Goal: Task Accomplishment & Management: Manage account settings

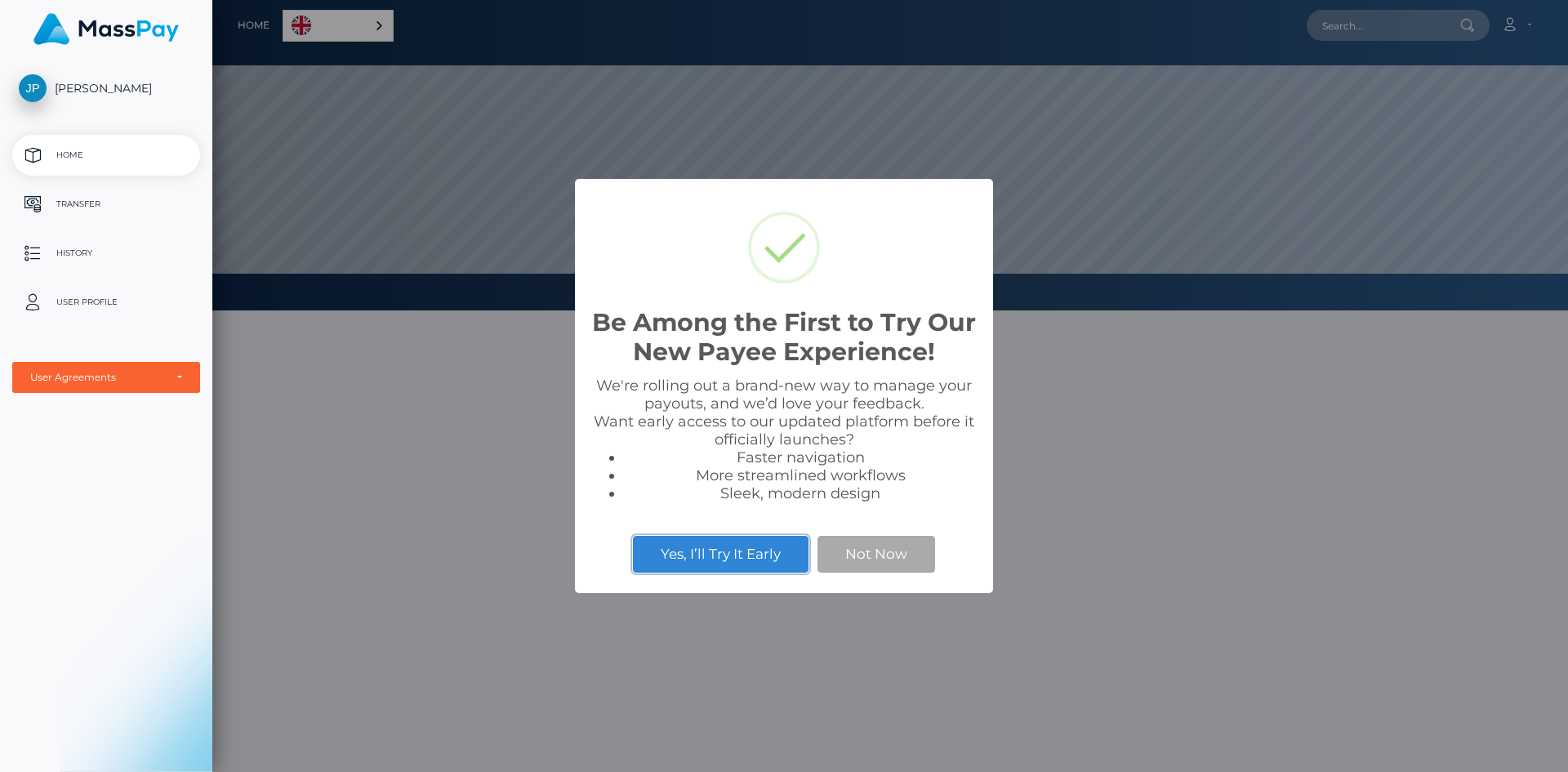
scroll to position [310, 1356]
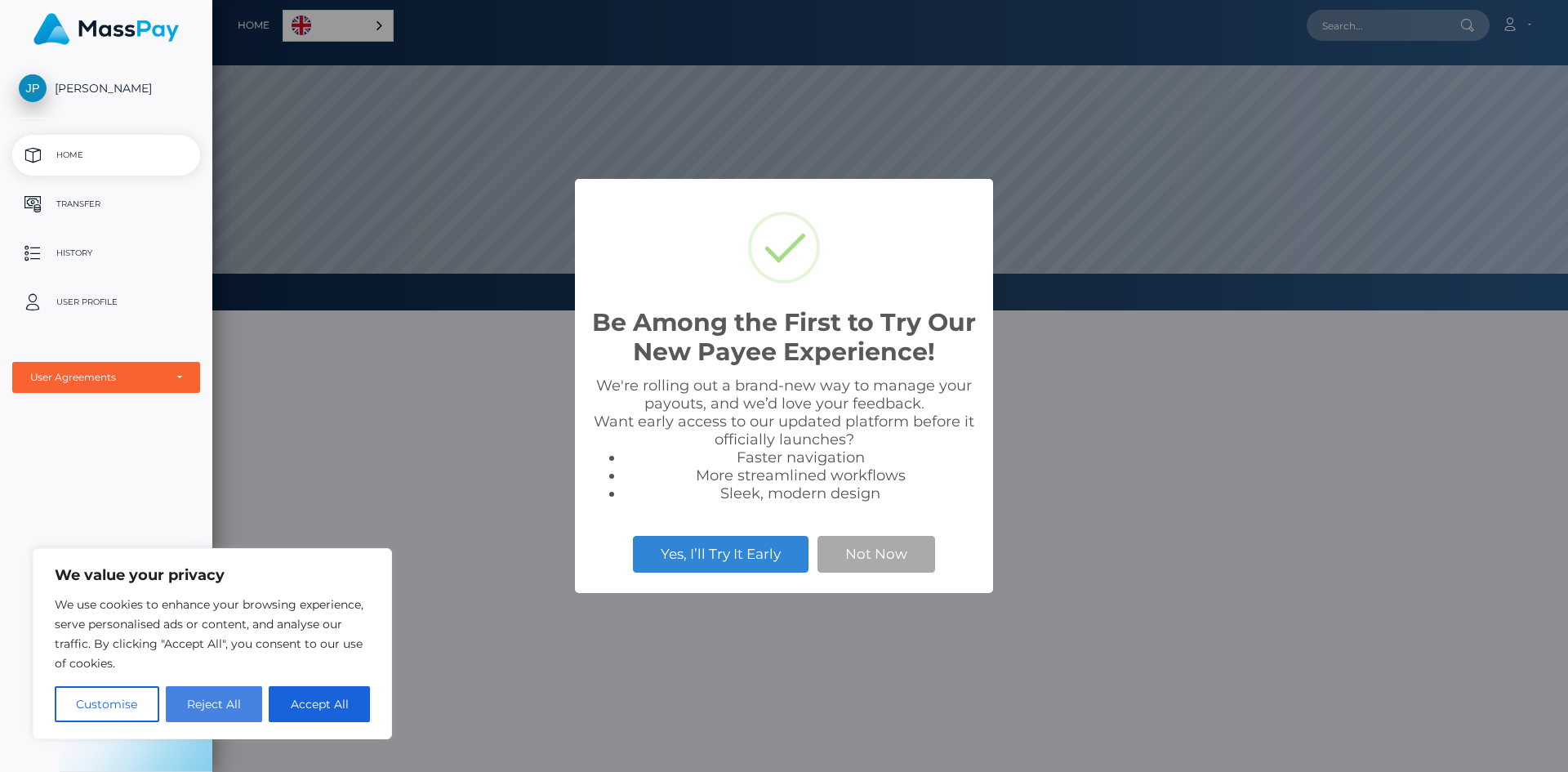
click at [220, 704] on button "Reject All" at bounding box center [214, 704] width 97 height 36
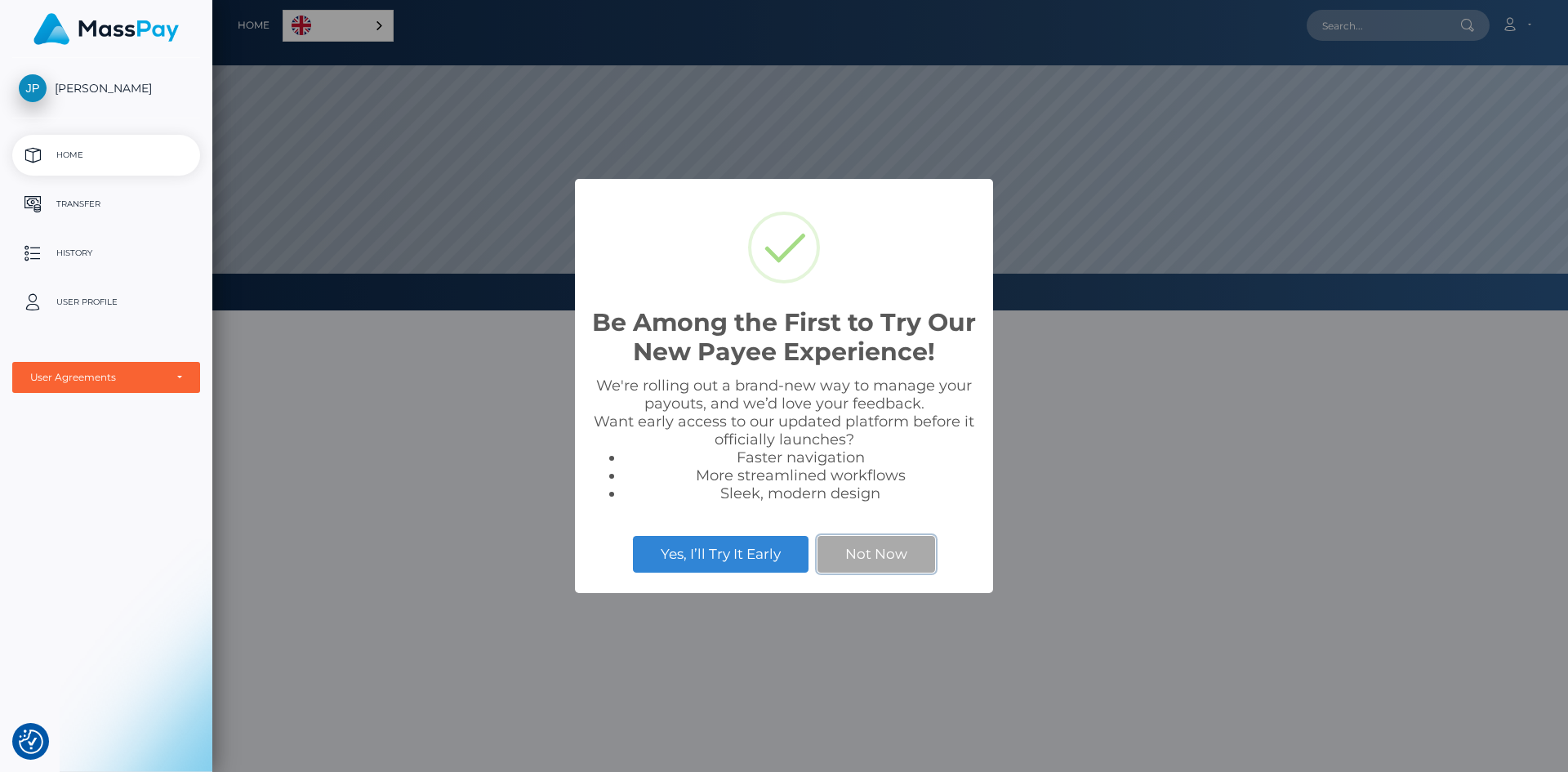
click at [870, 559] on button "Not Now" at bounding box center [876, 554] width 118 height 36
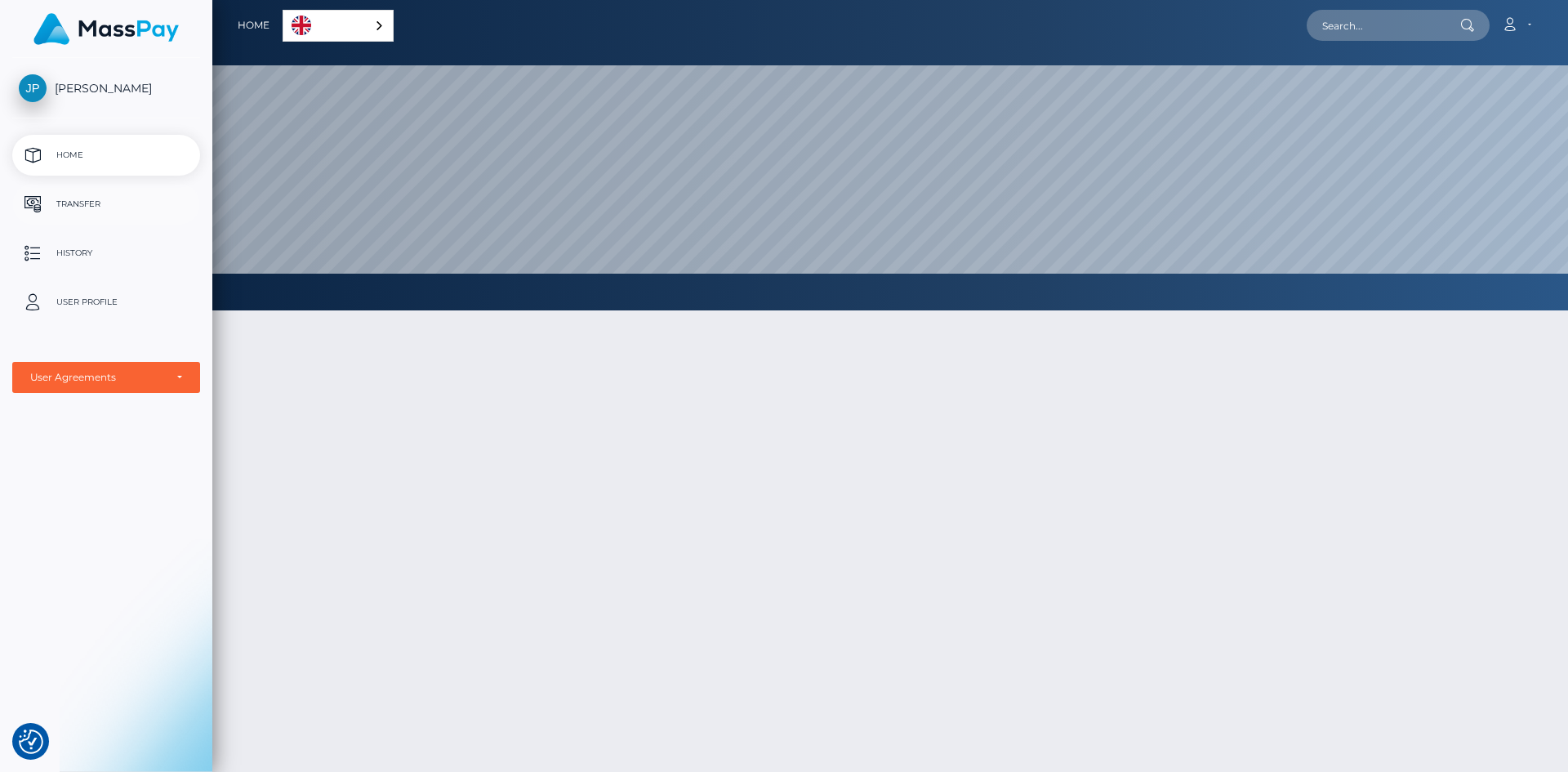
click at [133, 206] on p "Transfer" at bounding box center [106, 203] width 175 height 25
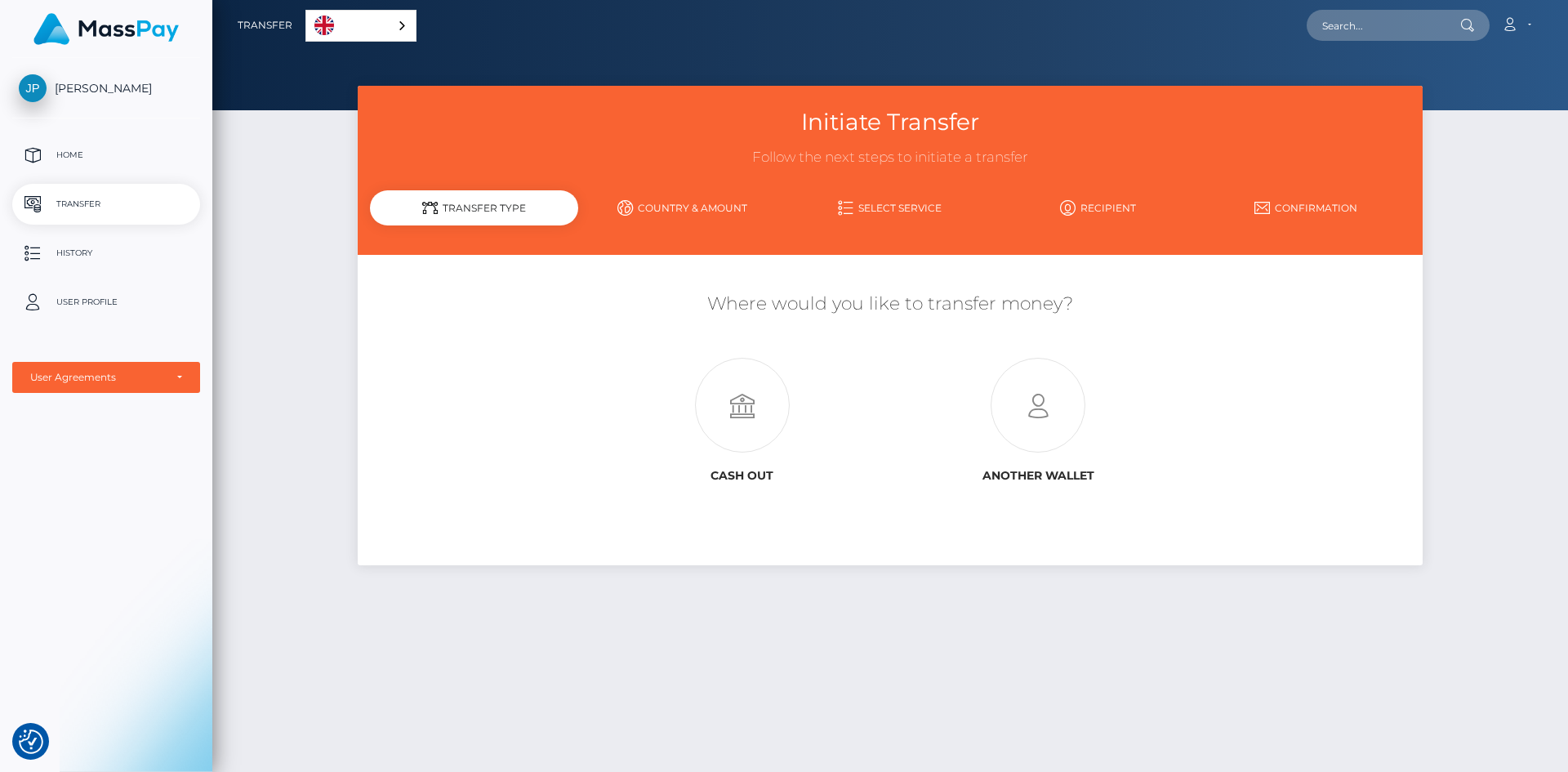
click at [390, 32] on link "English" at bounding box center [360, 26] width 110 height 31
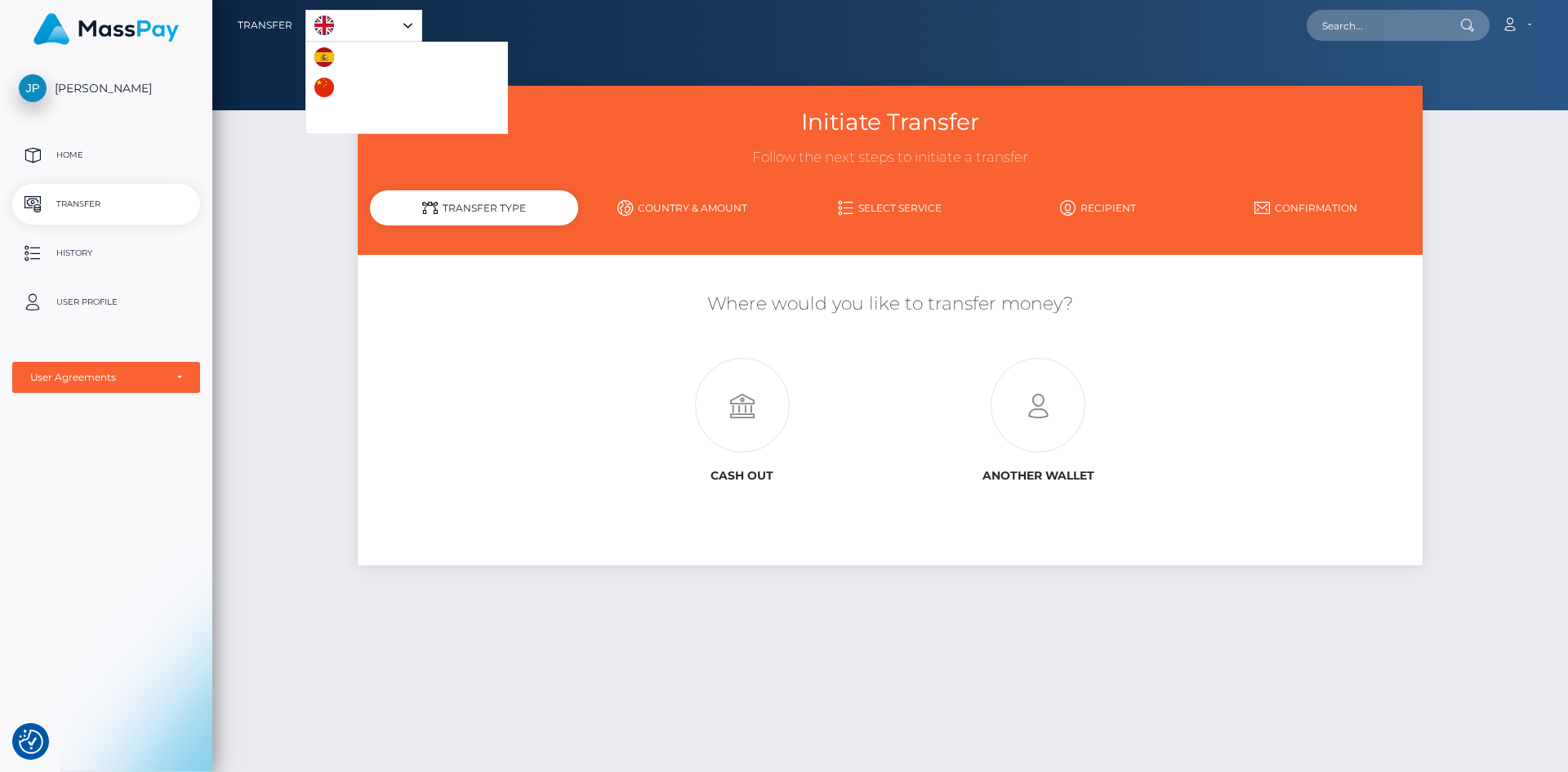
click at [395, 20] on link "English" at bounding box center [363, 26] width 116 height 31
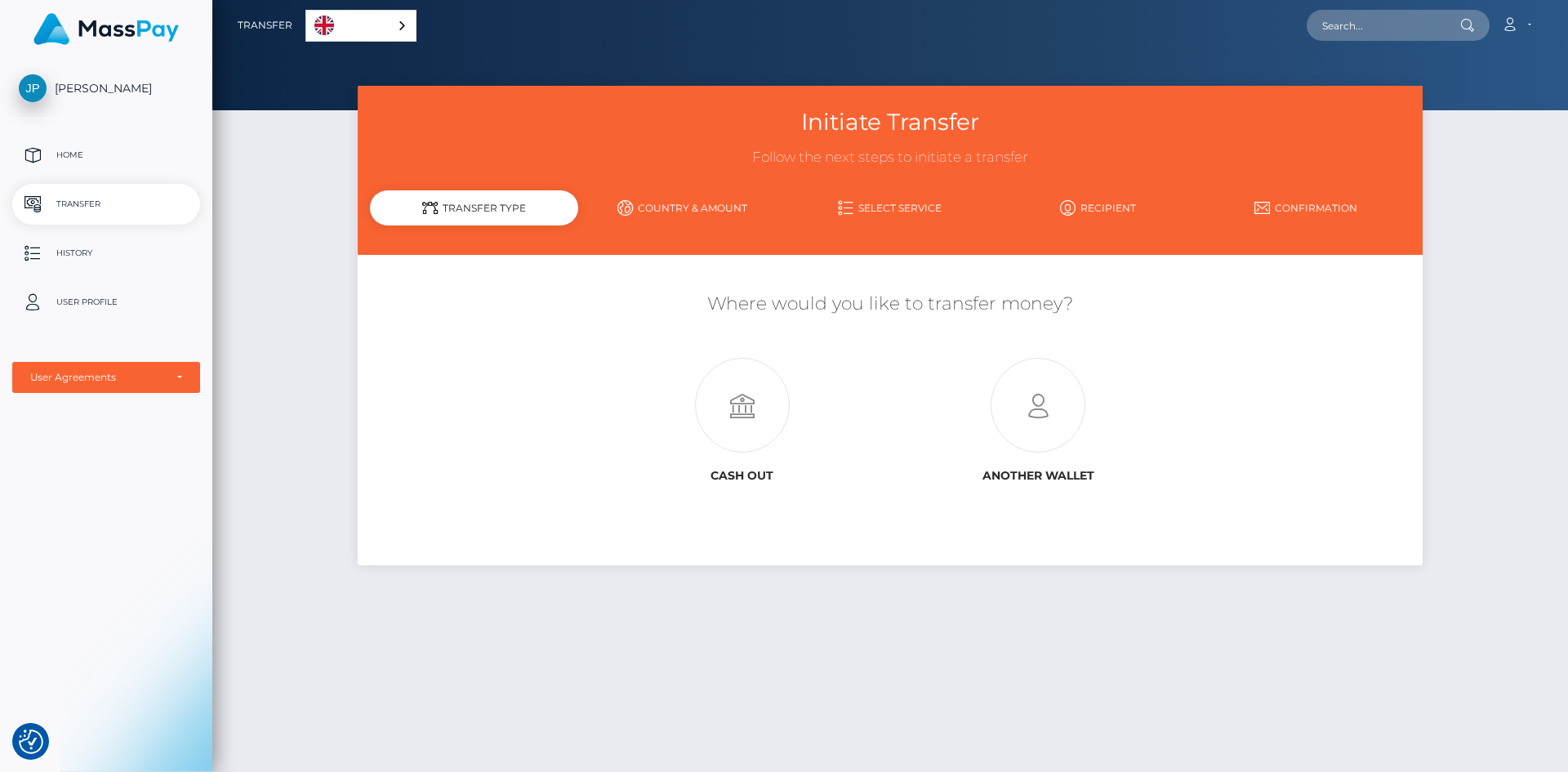
click at [28, 132] on div "Joanna Pasinska Home Transfer History User Profile MassPay Card - USD MassPay" at bounding box center [106, 414] width 212 height 711
click at [60, 158] on p "Home" at bounding box center [106, 155] width 175 height 25
click at [114, 77] on link "[PERSON_NAME]" at bounding box center [106, 88] width 212 height 28
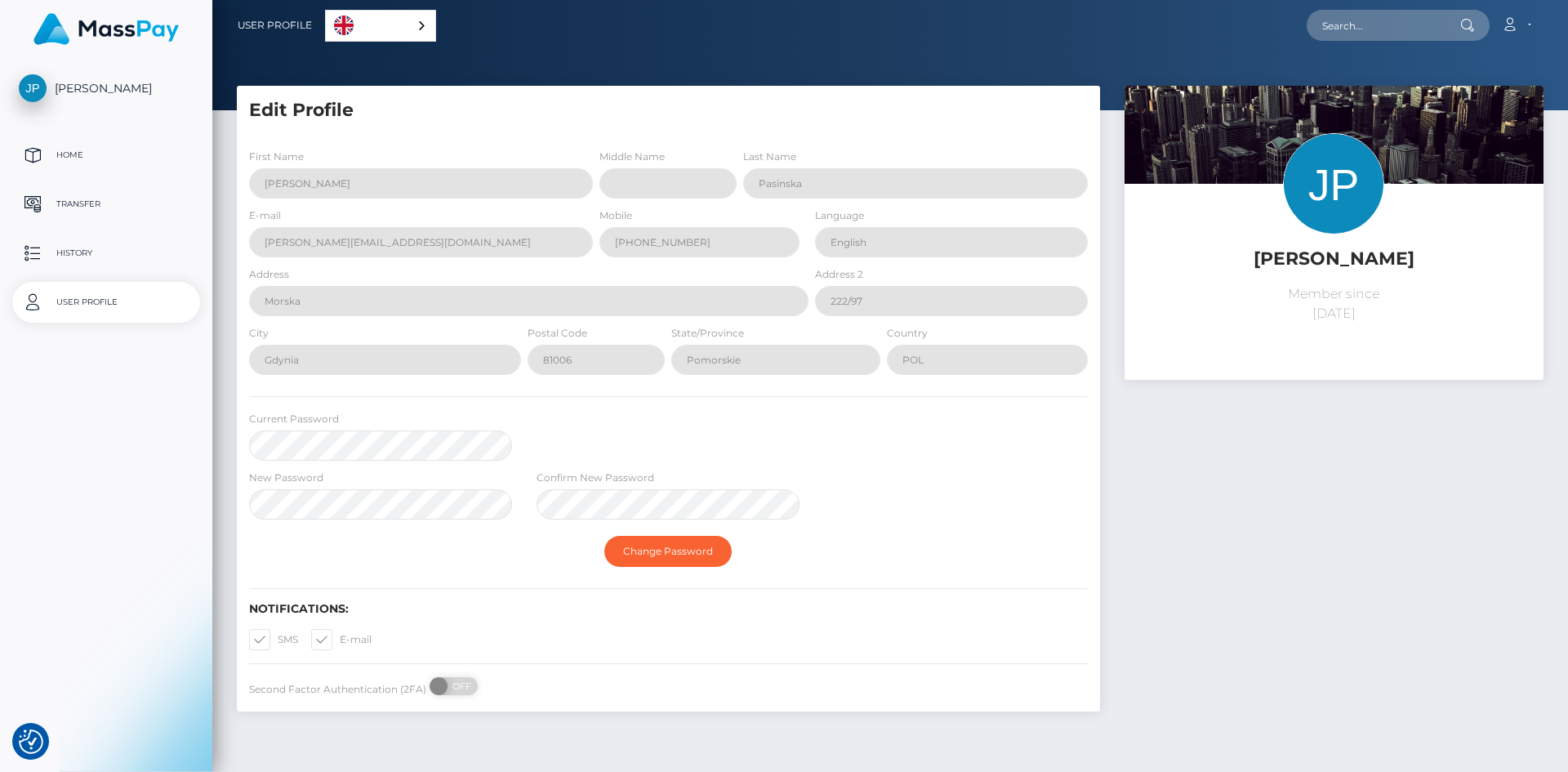
select select
click at [1292, 579] on div "[PERSON_NAME] Member since [DATE]" at bounding box center [1334, 407] width 443 height 642
drag, startPoint x: 1321, startPoint y: 596, endPoint x: 1029, endPoint y: 384, distance: 360.8
click at [1320, 595] on div "[PERSON_NAME] Member since [DATE]" at bounding box center [1334, 407] width 443 height 642
